Goal: Find specific page/section: Find specific page/section

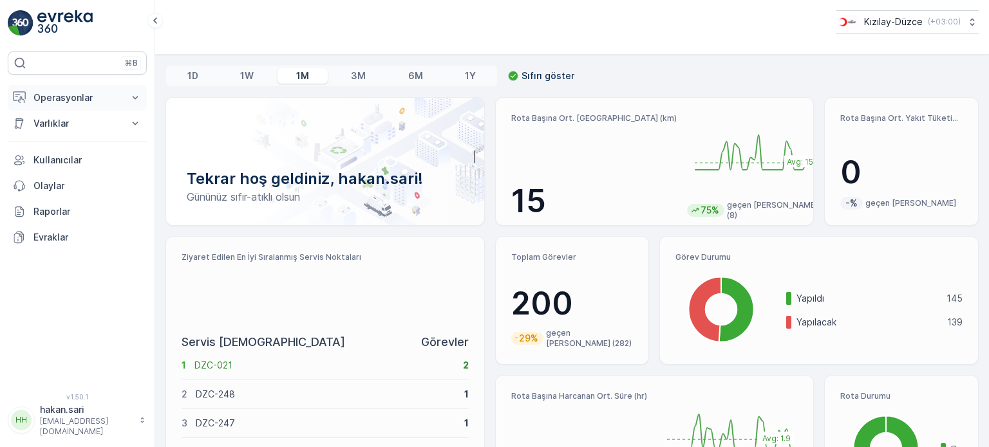
click at [89, 95] on p "Operasyonlar" at bounding box center [77, 97] width 88 height 13
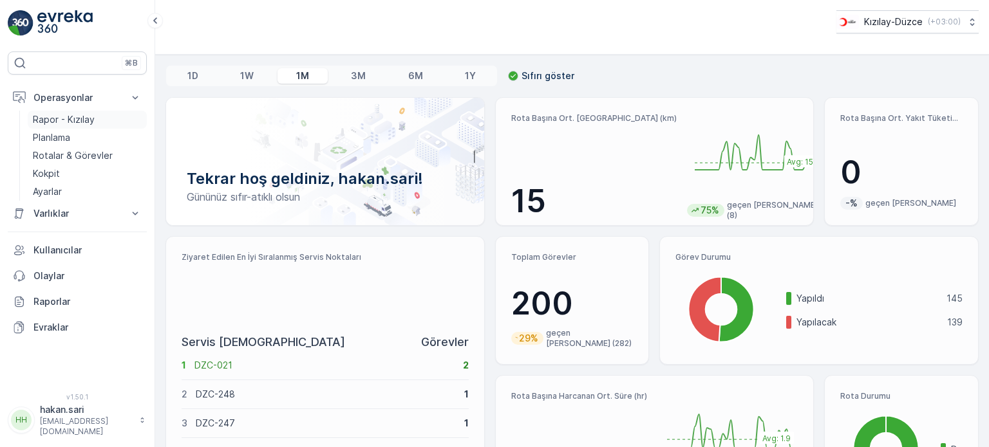
click at [70, 115] on p "Rapor - Kızılay" at bounding box center [64, 119] width 62 height 13
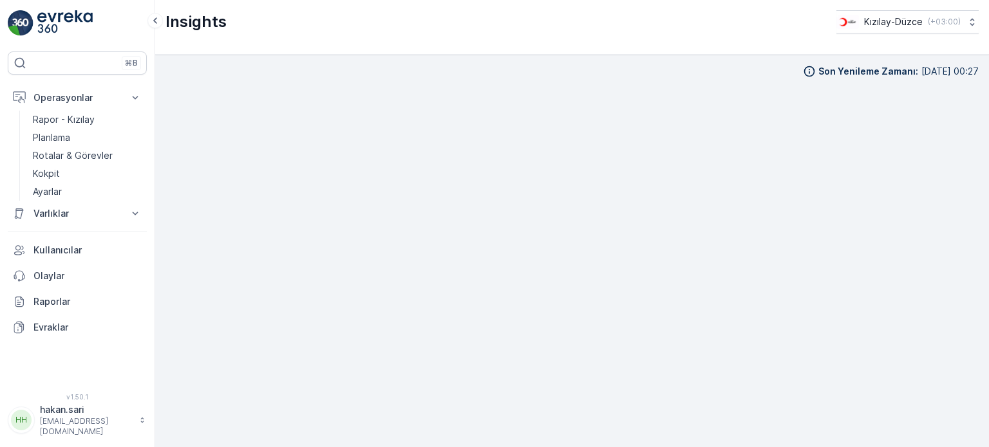
click at [191, 68] on div "Son Yenileme Zamanı : [DATE] 00:27" at bounding box center [571, 71] width 813 height 13
click at [41, 170] on p "Kokpit" at bounding box center [46, 173] width 27 height 13
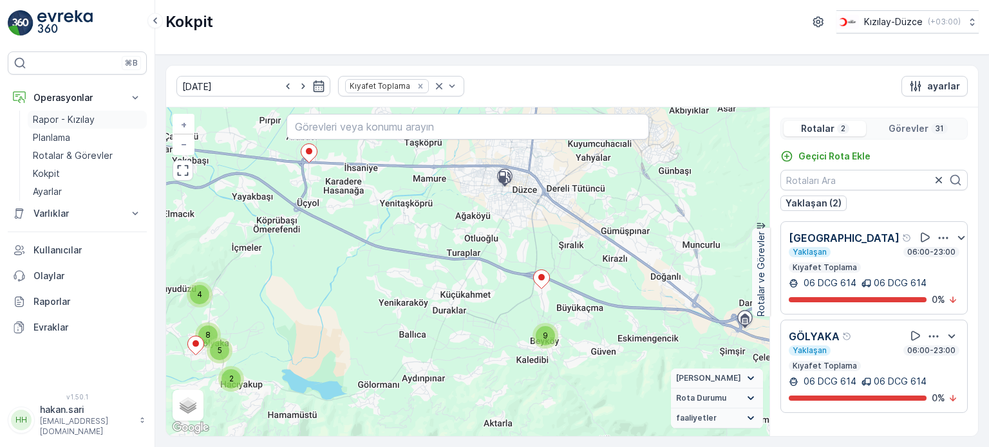
click at [60, 118] on p "Rapor - Kızılay" at bounding box center [64, 119] width 62 height 13
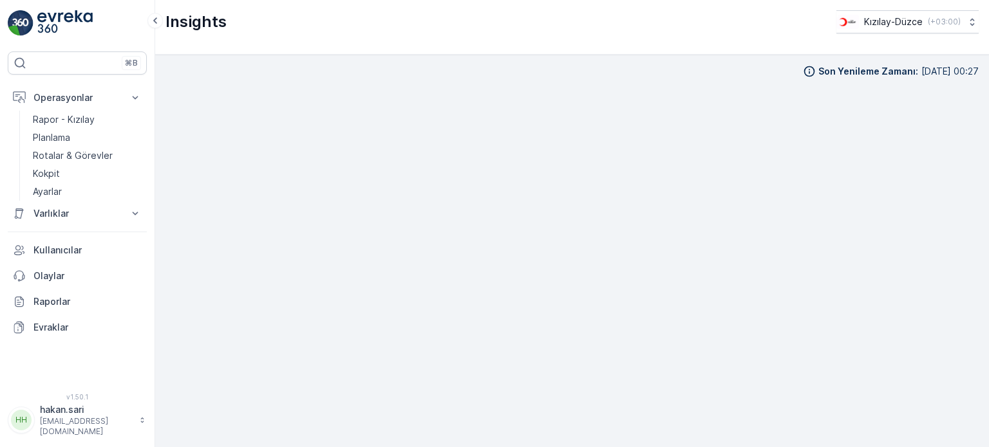
scroll to position [10, 0]
click at [613, 60] on div "Son Yenileme Zamanı : [DATE] 00:27" at bounding box center [571, 61] width 813 height 13
click at [596, 65] on div "Son Yenileme Zamanı : [DATE] 00:27" at bounding box center [571, 61] width 813 height 13
